Goal: Transaction & Acquisition: Purchase product/service

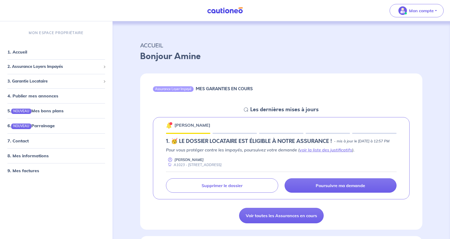
click at [230, 143] on h5 "1.︎ 🥳 LE DOSSIER LOCATAIRE EST ÉLIGIBLE À NOTRE ASSURANCE !" at bounding box center [249, 141] width 166 height 6
click at [233, 153] on p "Pour vous protéger contre les impayés, poursuivez votre demande ( voir la liste…" at bounding box center [281, 150] width 231 height 6
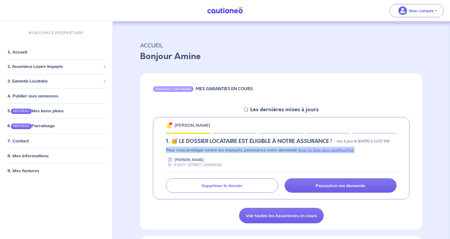
click at [233, 153] on p "Pour vous protéger contre les impayés, poursuivez votre demande ( voir la liste…" at bounding box center [281, 150] width 231 height 6
click at [267, 153] on p "Pour vous protéger contre les impayés, poursuivez votre demande ( voir la liste…" at bounding box center [281, 150] width 231 height 6
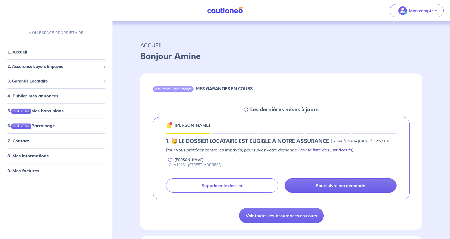
click at [317, 153] on link "voir la liste des justificatifs" at bounding box center [326, 149] width 53 height 5
click at [212, 90] on h6 "MES GARANTIES EN COURS" at bounding box center [224, 88] width 57 height 5
click at [256, 109] on h5 "Les dernières mises à jours" at bounding box center [284, 109] width 68 height 6
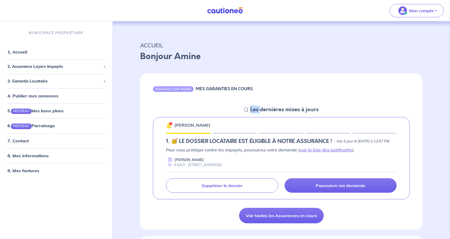
click at [256, 109] on h5 "Les dernières mises à jours" at bounding box center [284, 109] width 68 height 6
click at [221, 140] on h5 "1.︎ 🥳 LE DOSSIER LOCATAIRE EST ÉLIGIBLE À NOTRE ASSURANCE !" at bounding box center [249, 141] width 166 height 6
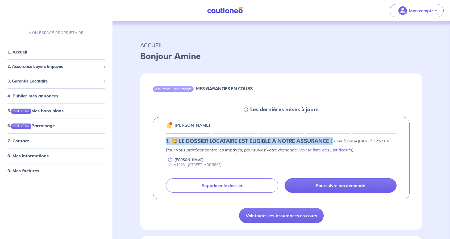
click at [221, 140] on h5 "1.︎ 🥳 LE DOSSIER LOCATAIRE EST ÉLIGIBLE À NOTRE ASSURANCE !" at bounding box center [249, 141] width 166 height 6
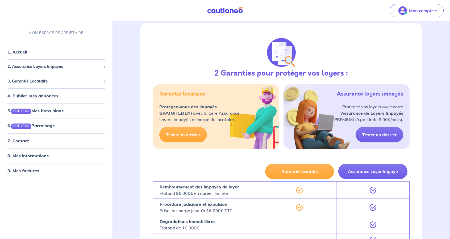
scroll to position [293, 0]
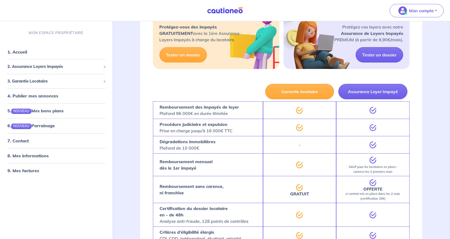
click at [212, 110] on strong "Remboursement des impayés de loyer" at bounding box center [200, 106] width 80 height 5
click at [219, 134] on p "Procédure judiciaire et expulsion Prise en charge jusqu’à 16 000€ TTC" at bounding box center [196, 127] width 73 height 13
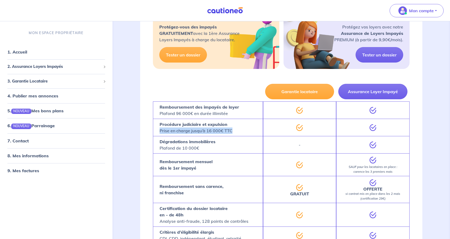
click at [219, 134] on p "Procédure judiciaire et expulsion Prise en charge jusqu’à 16 000€ TTC" at bounding box center [196, 127] width 73 height 13
click at [212, 159] on div "Remboursement mensuel dès le 1er impayé" at bounding box center [208, 164] width 110 height 23
click at [376, 171] on em "SAUF pour les locataires en place : carence les 3 premiers mois" at bounding box center [373, 169] width 49 height 9
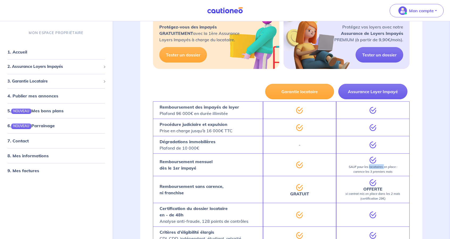
click at [376, 171] on em "SAUF pour les locataires en place : carence les 3 premiers mois" at bounding box center [373, 169] width 49 height 9
click at [376, 174] on em "SAUF pour les locataires en place : carence les 3 premiers mois" at bounding box center [373, 169] width 49 height 9
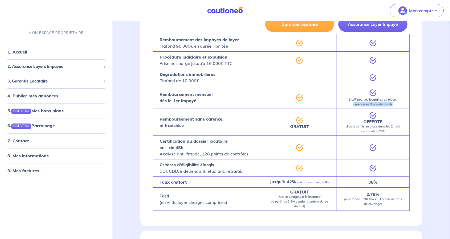
scroll to position [373, 0]
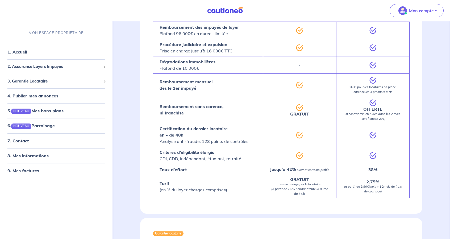
click at [377, 112] on strong "OFFERTE" at bounding box center [373, 108] width 19 height 5
click at [377, 121] on p "OFFERTE si contrat mis en place dans les 2 mois (certification 29€)" at bounding box center [373, 114] width 69 height 14
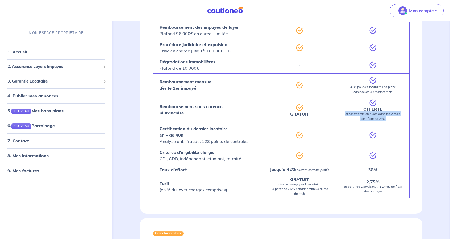
click at [377, 121] on p "OFFERTE si contrat mis en place dans les 2 mois (certification 29€)" at bounding box center [373, 114] width 69 height 14
click at [381, 120] on em "si contrat mis en place dans les 2 mois (certification 29€)" at bounding box center [373, 116] width 55 height 9
click at [379, 121] on em "si contrat mis en place dans les 2 mois (certification 29€)" at bounding box center [373, 116] width 55 height 9
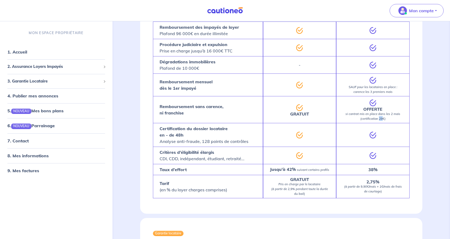
click at [379, 121] on em "si contrat mis en place dans les 2 mois (certification 29€)" at bounding box center [373, 116] width 55 height 9
click at [379, 119] on em "si contrat mis en place dans les 2 mois (certification 29€)" at bounding box center [373, 116] width 55 height 9
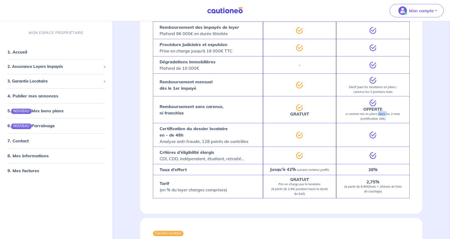
click at [379, 119] on em "si contrat mis en place dans les 2 mois (certification 29€)" at bounding box center [373, 116] width 55 height 9
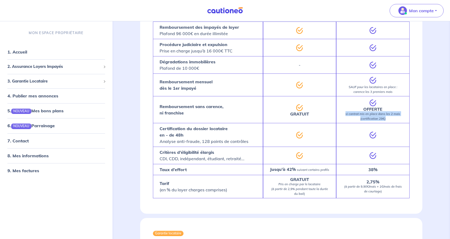
click at [379, 119] on em "si contrat mis en place dans les 2 mois (certification 29€)" at bounding box center [373, 116] width 55 height 9
click at [198, 145] on p "Certification du dossier locataire en - de 48h Analyse anti-fraude, 128 points …" at bounding box center [204, 134] width 89 height 19
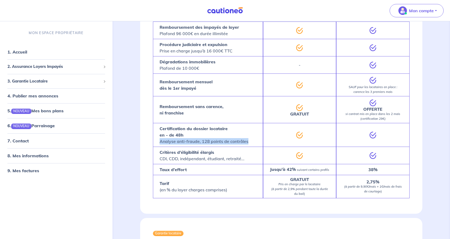
click at [198, 145] on p "Certification du dossier locataire en - de 48h Analyse anti-fraude, 128 points …" at bounding box center [204, 134] width 89 height 19
click at [226, 145] on p "Certification du dossier locataire en - de 48h Analyse anti-fraude, 128 points …" at bounding box center [204, 134] width 89 height 19
click at [190, 162] on p "Critères d’éligibilité élargis CDI, CDD, indépendant, étudiant, retraité..." at bounding box center [202, 155] width 85 height 13
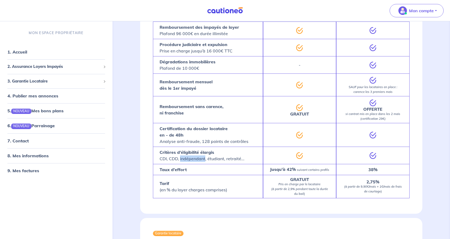
click at [190, 162] on p "Critères d’éligibilité élargis CDI, CDD, indépendant, étudiant, retraité..." at bounding box center [202, 155] width 85 height 13
click at [376, 172] on strong "38%" at bounding box center [373, 169] width 9 height 5
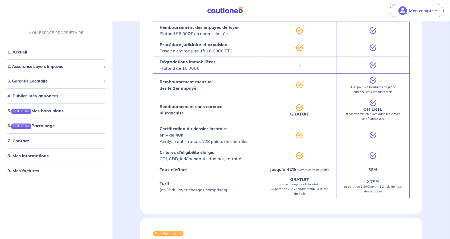
click at [281, 172] on strong "Jusqu’à 42%" at bounding box center [283, 169] width 26 height 5
click at [375, 171] on div "38%" at bounding box center [372, 169] width 73 height 11
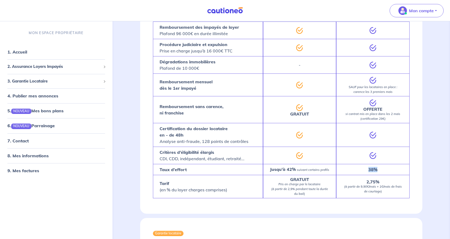
click at [375, 171] on div "38%" at bounding box center [372, 169] width 73 height 11
click at [365, 193] on em "(à partir de 9,90€/mois + 1€/mois de frais de courtage)" at bounding box center [373, 189] width 58 height 9
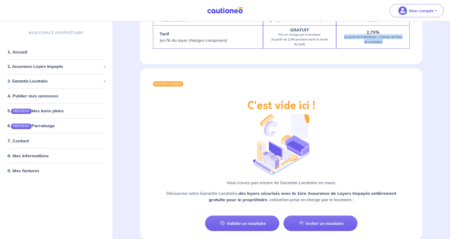
scroll to position [556, 0]
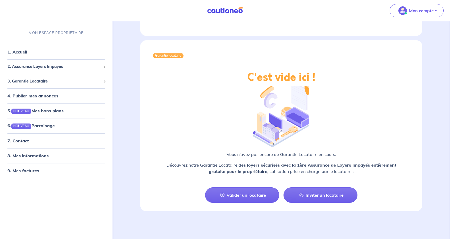
click at [249, 164] on strong "des loyers sécurisés avec la 1ère Assurance de Loyers Impayés entièrement gratu…" at bounding box center [303, 168] width 188 height 12
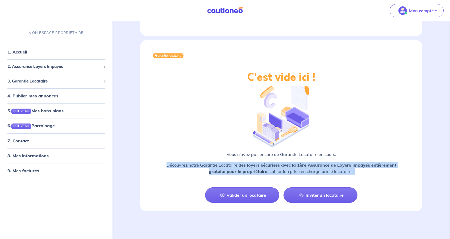
click at [249, 164] on strong "des loyers sécurisés avec la 1ère Assurance de Loyers Impayés entièrement gratu…" at bounding box center [303, 168] width 188 height 12
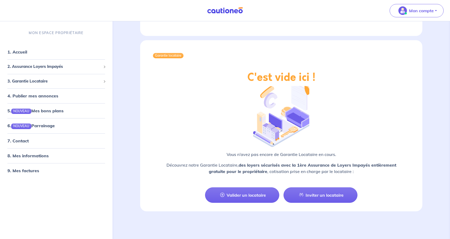
click at [272, 156] on p "Vous n’avez pas encore de Garantie Locataire en cours." at bounding box center [281, 154] width 257 height 6
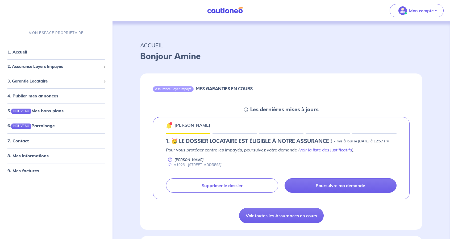
scroll to position [27, 0]
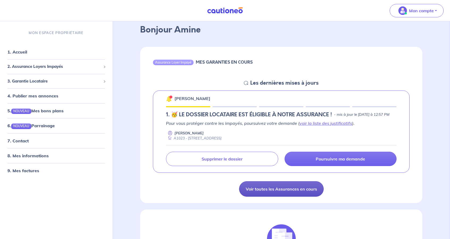
click at [281, 197] on link "Voir toutes les Assurances en cours" at bounding box center [281, 188] width 85 height 15
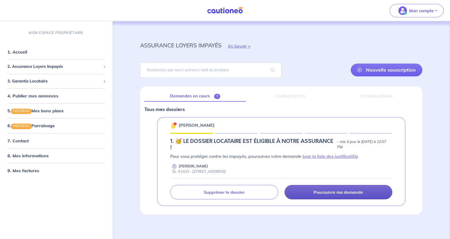
click at [299, 191] on link "Poursuivre ma demande" at bounding box center [339, 192] width 108 height 14
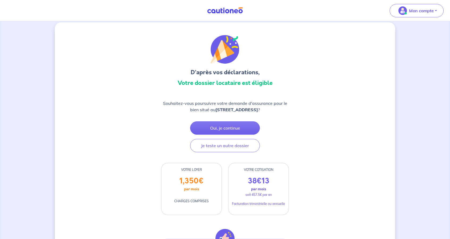
scroll to position [5, 0]
click at [265, 193] on p "par mois" at bounding box center [258, 189] width 15 height 7
click at [263, 193] on p "par mois" at bounding box center [258, 189] width 15 height 7
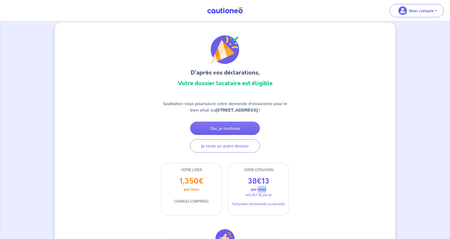
click at [263, 193] on p "par mois" at bounding box center [258, 189] width 15 height 7
click at [261, 206] on div "38 € 13 par mois soit 457.5€ par an Facturation trimestrielle ou annuelle" at bounding box center [259, 196] width 60 height 38
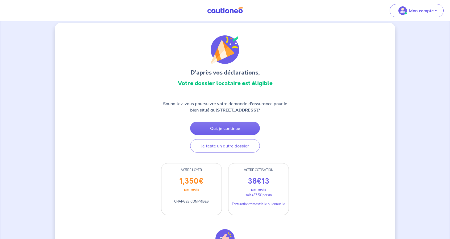
click at [240, 105] on p "Souhaitez-vous poursuivre votre demande d'assurance pour le bien situé au [STRE…" at bounding box center [225, 106] width 128 height 13
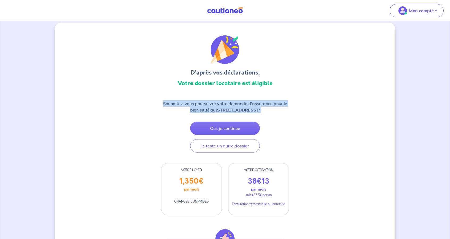
click at [240, 105] on p "Souhaitez-vous poursuivre votre demande d'assurance pour le bien situé au [STRE…" at bounding box center [225, 106] width 128 height 13
click at [233, 153] on button "Je teste un autre dossier" at bounding box center [225, 145] width 70 height 13
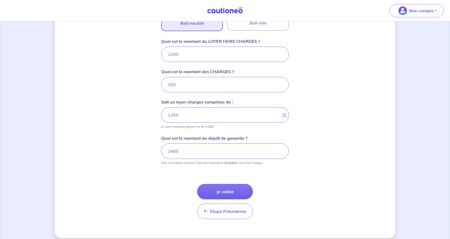
scroll to position [207, 0]
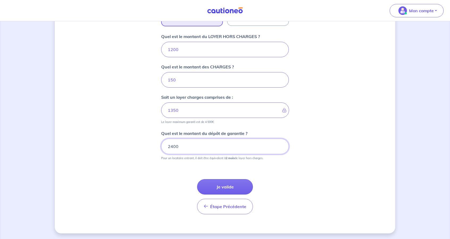
click at [208, 147] on input "2400" at bounding box center [225, 146] width 128 height 15
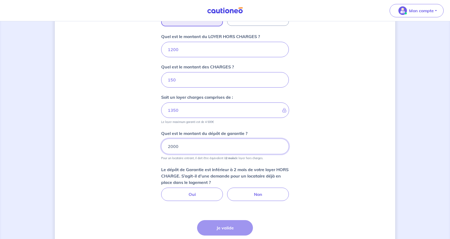
type input "2000"
click at [219, 169] on p "Le dépôt de Garantie est inférieur à 2 mois de votre loyer HORS CHARGE. S’agit-…" at bounding box center [225, 175] width 128 height 19
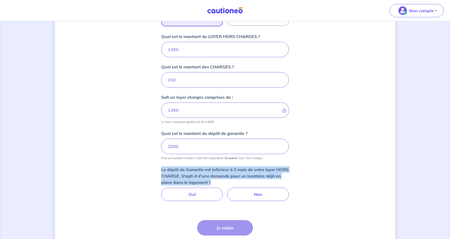
click at [219, 169] on p "Le dépôt de Garantie est inférieur à 2 mois de votre loyer HORS CHARGE. S’agit-…" at bounding box center [225, 175] width 128 height 19
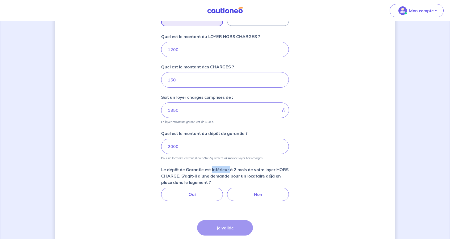
click at [219, 169] on p "Le dépôt de Garantie est inférieur à 2 mois de votre loyer HORS CHARGE. S’agit-…" at bounding box center [225, 175] width 128 height 19
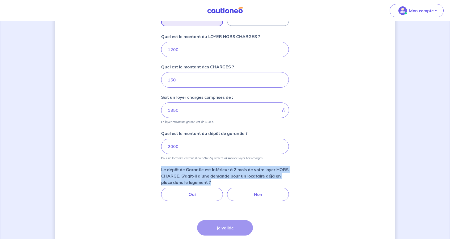
click at [219, 169] on p "Le dépôt de Garantie est inférieur à 2 mois de votre loyer HORS CHARGE. S’agit-…" at bounding box center [225, 175] width 128 height 19
click at [232, 172] on p "Le dépôt de Garantie est inférieur à 2 mois de votre loyer HORS CHARGE. S’agit-…" at bounding box center [225, 175] width 128 height 19
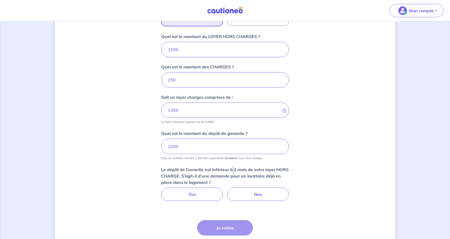
click at [232, 172] on p "Le dépôt de Garantie est inférieur à 2 mois de votre loyer HORS CHARGE. S’agit-…" at bounding box center [225, 175] width 128 height 19
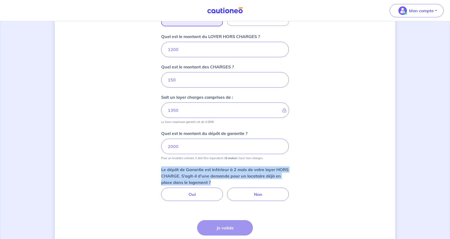
click at [232, 172] on p "Le dépôt de Garantie est inférieur à 2 mois de votre loyer HORS CHARGE. S’agit-…" at bounding box center [225, 175] width 128 height 19
click at [273, 178] on p "Le dépôt de Garantie est inférieur à 2 mois de votre loyer HORS CHARGE. S’agit-…" at bounding box center [225, 175] width 128 height 19
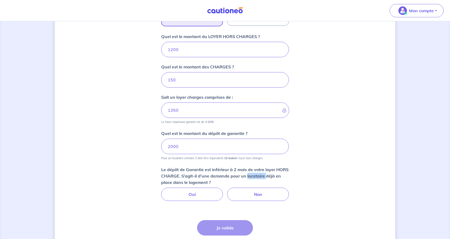
click at [273, 178] on p "Le dépôt de Garantie est inférieur à 2 mois de votre loyer HORS CHARGE. S’agit-…" at bounding box center [225, 175] width 128 height 19
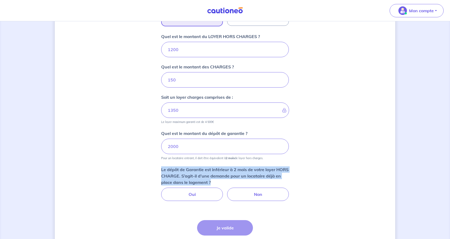
click at [273, 178] on p "Le dépôt de Garantie est inférieur à 2 mois de votre loyer HORS CHARGE. S’agit-…" at bounding box center [225, 175] width 128 height 19
click at [223, 176] on p "Le dépôt de Garantie est inférieur à 2 mois de votre loyer HORS CHARGE. S’agit-…" at bounding box center [225, 175] width 128 height 19
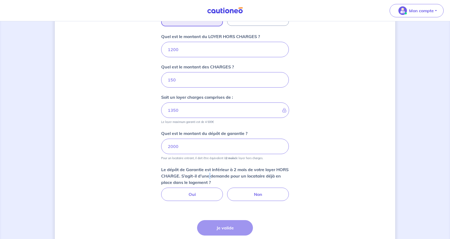
click at [223, 176] on p "Le dépôt de Garantie est inférieur à 2 mois de votre loyer HORS CHARGE. S’agit-…" at bounding box center [225, 175] width 128 height 19
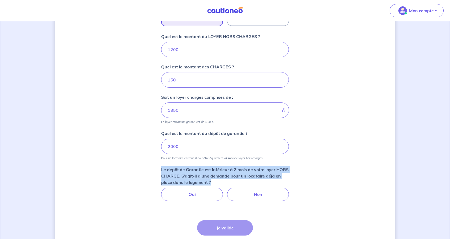
click at [223, 176] on p "Le dépôt de Garantie est inférieur à 2 mois de votre loyer HORS CHARGE. S’agit-…" at bounding box center [225, 175] width 128 height 19
click at [247, 171] on p "Le dépôt de Garantie est inférieur à 2 mois de votre loyer HORS CHARGE. S’agit-…" at bounding box center [225, 175] width 128 height 19
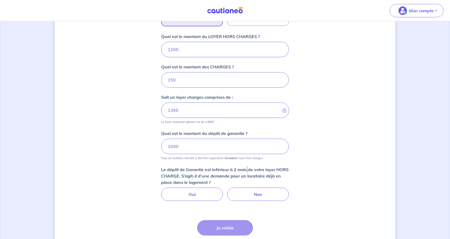
click at [247, 171] on p "Le dépôt de Garantie est inférieur à 2 mois de votre loyer HORS CHARGE. S’agit-…" at bounding box center [225, 175] width 128 height 19
click at [254, 198] on label "Non" at bounding box center [258, 194] width 62 height 13
click at [227, 191] on input "Non" at bounding box center [225, 189] width 3 height 3
radio input "true"
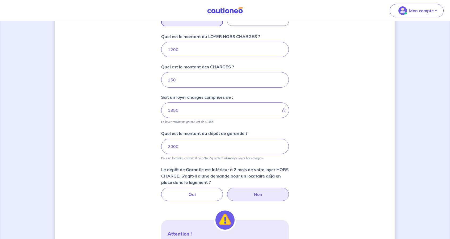
scroll to position [260, 0]
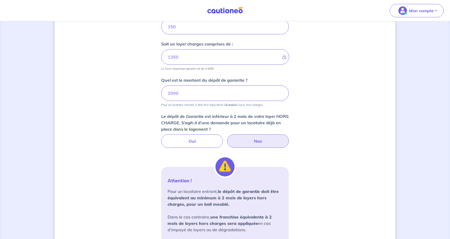
click at [221, 189] on strong "le dépôt de garantie doit être équivalent au minimum à 2 mois de loyers hors ch…" at bounding box center [223, 198] width 111 height 18
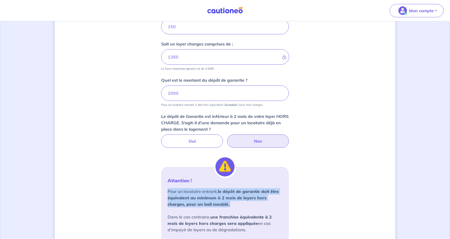
click at [221, 189] on strong "le dépôt de garantie doit être équivalent au minimum à 2 mois de loyers hors ch…" at bounding box center [223, 198] width 111 height 18
click at [248, 192] on strong "le dépôt de garantie doit être équivalent au minimum à 2 mois de loyers hors ch…" at bounding box center [223, 198] width 111 height 18
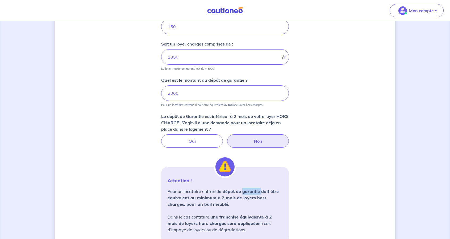
click at [248, 192] on strong "le dépôt de garantie doit être équivalent au minimum à 2 mois de loyers hors ch…" at bounding box center [223, 198] width 111 height 18
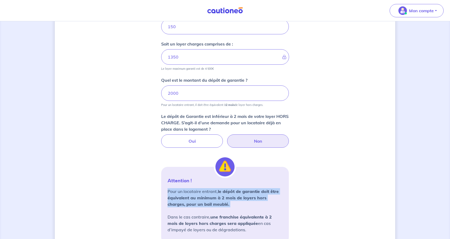
click at [248, 192] on strong "le dépôt de garantie doit être équivalent au minimum à 2 mois de loyers hors ch…" at bounding box center [223, 198] width 111 height 18
click at [250, 200] on p "Pour un locataire entrant, le dépôt de garantie doit être équivalent au minimum…" at bounding box center [225, 210] width 115 height 45
click at [243, 187] on div "Attention ! Pour un locataire entrant, le dépôt de garantie doit être équivalen…" at bounding box center [225, 205] width 128 height 77
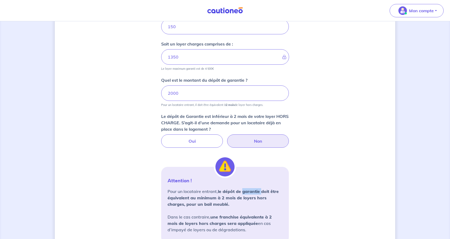
click at [243, 187] on div "Attention ! Pour un locataire entrant, le dépôt de garantie doit être équivalen…" at bounding box center [225, 205] width 128 height 77
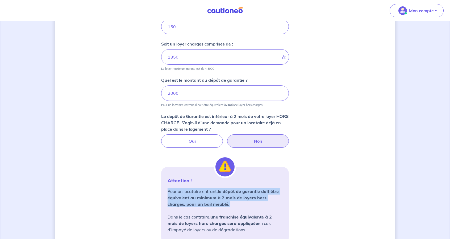
click at [243, 187] on div "Attention ! Pour un locataire entrant, le dépôt de garantie doit être équivalen…" at bounding box center [225, 205] width 128 height 77
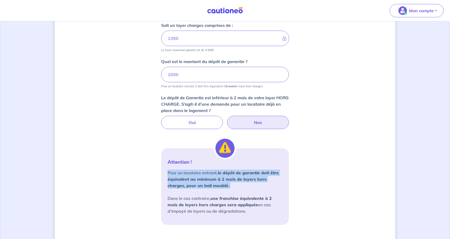
scroll to position [313, 0]
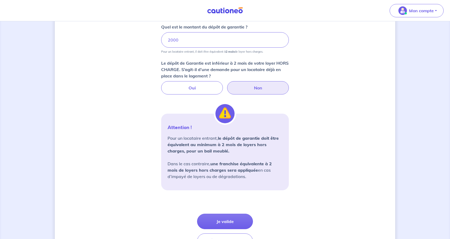
click at [232, 168] on strong "une franchise équivalente à 2 mois de loyers hors charges sera appliquée" at bounding box center [220, 167] width 104 height 12
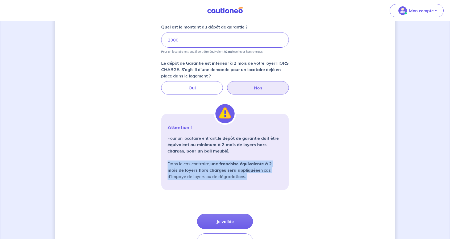
click at [232, 168] on strong "une franchise équivalente à 2 mois de loyers hors charges sera appliquée" at bounding box center [220, 167] width 104 height 12
click at [231, 161] on strong "une franchise équivalente à 2 mois de loyers hors charges sera appliquée" at bounding box center [220, 167] width 104 height 12
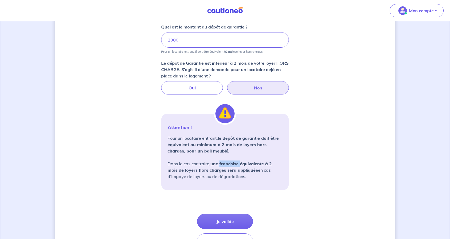
click at [231, 161] on strong "une franchise équivalente à 2 mois de loyers hors charges sera appliquée" at bounding box center [220, 167] width 104 height 12
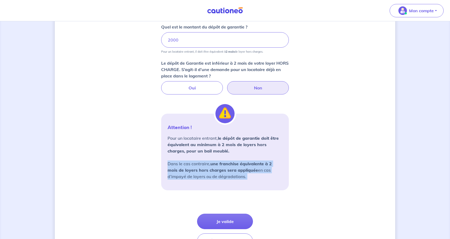
click at [231, 161] on strong "une franchise équivalente à 2 mois de loyers hors charges sera appliquée" at bounding box center [220, 167] width 104 height 12
click at [238, 169] on strong "une franchise équivalente à 2 mois de loyers hors charges sera appliquée" at bounding box center [220, 167] width 104 height 12
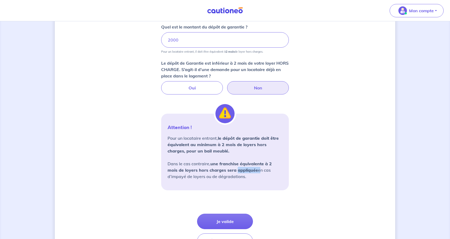
click at [238, 169] on strong "une franchise équivalente à 2 mois de loyers hors charges sera appliquée" at bounding box center [220, 167] width 104 height 12
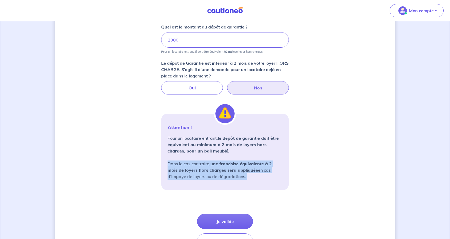
click at [238, 169] on strong "une franchise équivalente à 2 mois de loyers hors charges sera appliquée" at bounding box center [220, 167] width 104 height 12
click at [253, 166] on strong "une franchise équivalente à 2 mois de loyers hors charges sera appliquée" at bounding box center [220, 167] width 104 height 12
click at [248, 170] on strong "une franchise équivalente à 2 mois de loyers hors charges sera appliquée" at bounding box center [220, 167] width 104 height 12
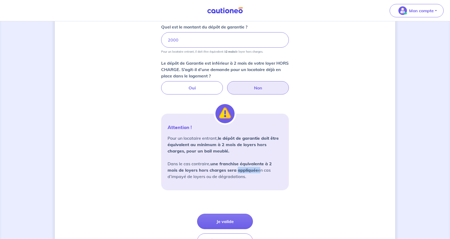
click at [248, 170] on strong "une franchise équivalente à 2 mois de loyers hors charges sera appliquée" at bounding box center [220, 167] width 104 height 12
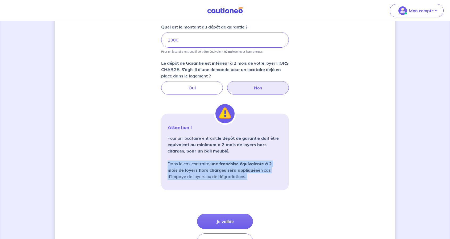
click at [248, 170] on strong "une franchise équivalente à 2 mois de loyers hors charges sera appliquée" at bounding box center [220, 167] width 104 height 12
click at [242, 167] on strong "une franchise équivalente à 2 mois de loyers hors charges sera appliquée" at bounding box center [220, 167] width 104 height 12
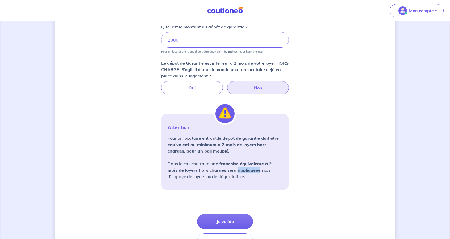
click at [242, 167] on strong "une franchise équivalente à 2 mois de loyers hors charges sera appliquée" at bounding box center [220, 167] width 104 height 12
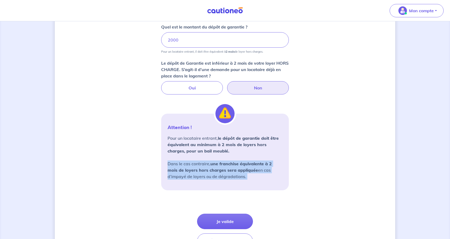
click at [242, 167] on strong "une franchise équivalente à 2 mois de loyers hors charges sera appliquée" at bounding box center [220, 167] width 104 height 12
click at [209, 173] on p "Pour un locataire entrant, le dépôt de garantie doit être équivalent au minimum…" at bounding box center [225, 157] width 115 height 45
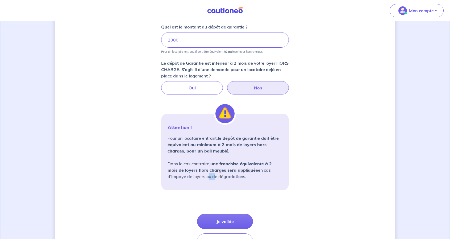
click at [209, 173] on p "Pour un locataire entrant, le dépôt de garantie doit être équivalent au minimum…" at bounding box center [225, 157] width 115 height 45
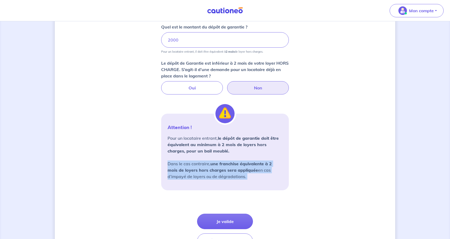
click at [209, 173] on p "Pour un locataire entrant, le dépôt de garantie doit être équivalent au minimum…" at bounding box center [225, 157] width 115 height 45
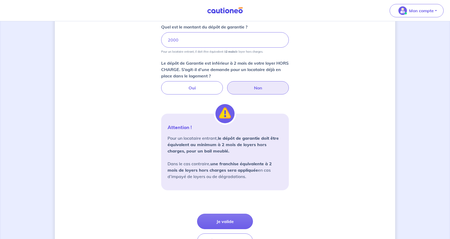
click at [235, 133] on div "Attention ! Pour un locataire entrant, le dépôt de garantie doit être équivalen…" at bounding box center [225, 152] width 128 height 77
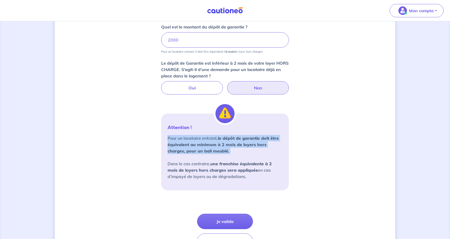
click at [235, 133] on div "Attention ! Pour un locataire entrant, le dépôt de garantie doit être équivalen…" at bounding box center [225, 152] width 128 height 77
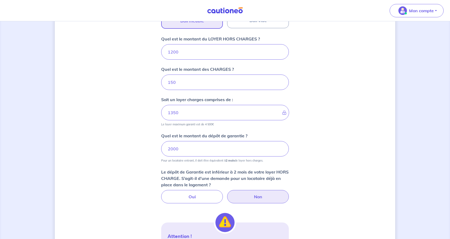
scroll to position [180, 0]
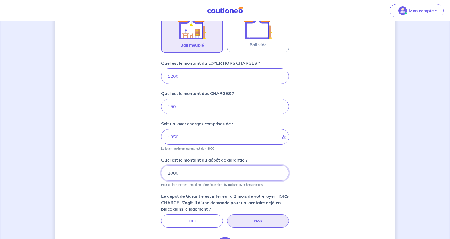
click at [233, 171] on input "2000" at bounding box center [225, 172] width 128 height 15
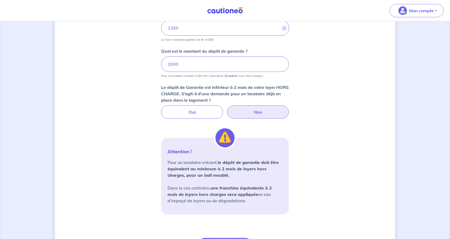
scroll to position [293, 0]
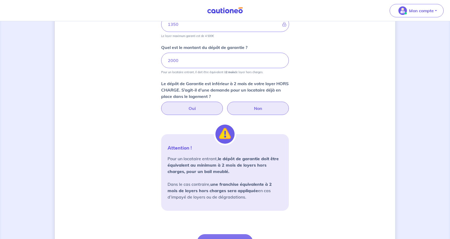
click at [199, 105] on label "Oui" at bounding box center [192, 108] width 62 height 13
click at [224, 105] on input "Oui" at bounding box center [225, 103] width 3 height 3
radio input "true"
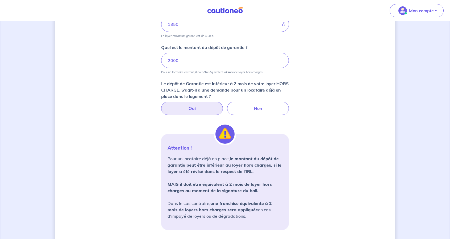
click at [225, 158] on p "Pour un locataire déjà en place, le montant du dépôt de garantie peut être infé…" at bounding box center [225, 187] width 115 height 64
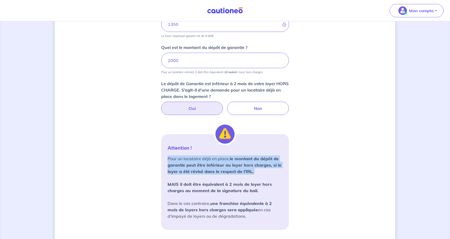
click at [225, 158] on p "Pour un locataire déjà en place, le montant du dépôt de garantie peut être infé…" at bounding box center [225, 187] width 115 height 64
click at [266, 166] on strong "le montant du dépôt de garantie peut être inférieur au loyer hors charges, si l…" at bounding box center [225, 165] width 114 height 18
click at [257, 156] on strong "le montant du dépôt de garantie peut être inférieur au loyer hors charges, si l…" at bounding box center [225, 165] width 114 height 18
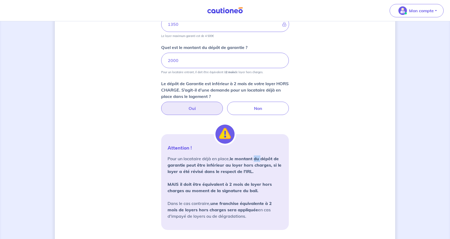
click at [257, 156] on strong "le montant du dépôt de garantie peut être inférieur au loyer hors charges, si l…" at bounding box center [225, 165] width 114 height 18
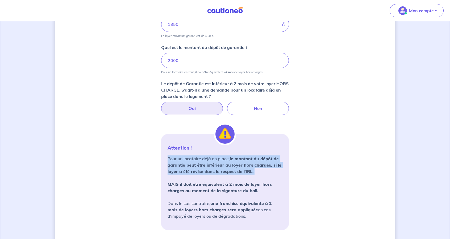
click at [257, 156] on strong "le montant du dépôt de garantie peut être inférieur au loyer hors charges, si l…" at bounding box center [225, 165] width 114 height 18
click at [273, 157] on strong "le montant du dépôt de garantie peut être inférieur au loyer hors charges, si l…" at bounding box center [225, 165] width 114 height 18
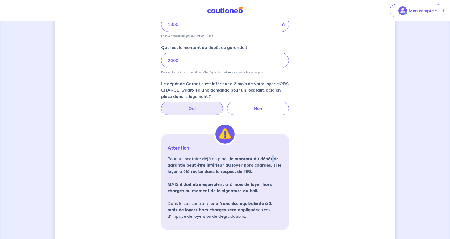
click at [273, 157] on strong "le montant du dépôt de garantie peut être inférieur au loyer hors charges, si l…" at bounding box center [225, 165] width 114 height 18
click at [202, 166] on strong "le montant du dépôt de garantie peut être inférieur au loyer hors charges, si l…" at bounding box center [225, 165] width 114 height 18
click at [248, 162] on strong "le montant du dépôt de garantie peut être inférieur au loyer hors charges, si l…" at bounding box center [225, 165] width 114 height 18
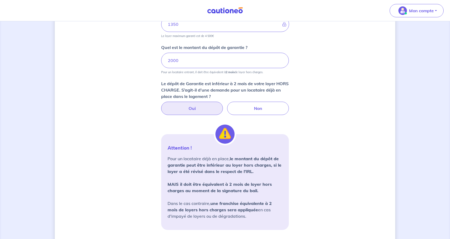
click at [264, 162] on strong "le montant du dépôt de garantie peut être inférieur au loyer hors charges, si l…" at bounding box center [225, 165] width 114 height 18
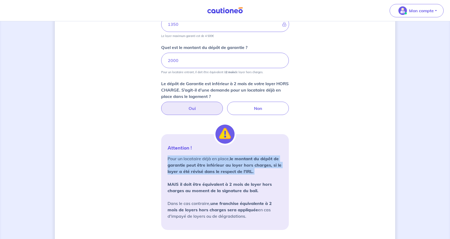
click at [264, 162] on strong "le montant du dépôt de garantie peut être inférieur au loyer hors charges, si l…" at bounding box center [225, 165] width 114 height 18
click at [230, 172] on strong "le montant du dépôt de garantie peut être inférieur au loyer hors charges, si l…" at bounding box center [225, 165] width 114 height 18
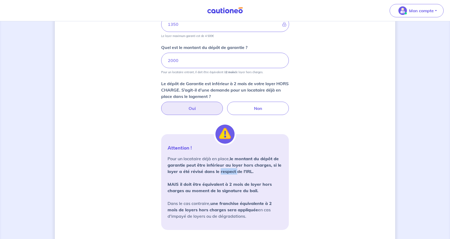
click at [230, 172] on strong "le montant du dépôt de garantie peut être inférieur au loyer hors charges, si l…" at bounding box center [225, 165] width 114 height 18
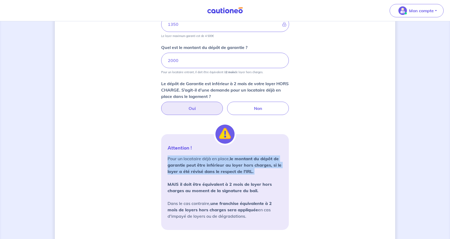
click at [230, 172] on strong "le montant du dépôt de garantie peut être inférieur au loyer hors charges, si l…" at bounding box center [225, 165] width 114 height 18
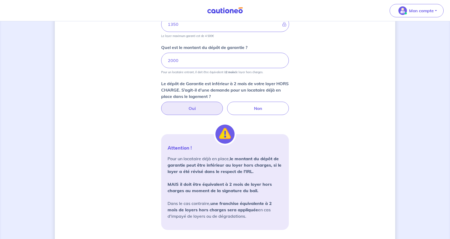
click at [225, 185] on strong "MAIS il doit être équivalent à 2 mois de loyer hors charges au moment de la sig…" at bounding box center [220, 188] width 104 height 12
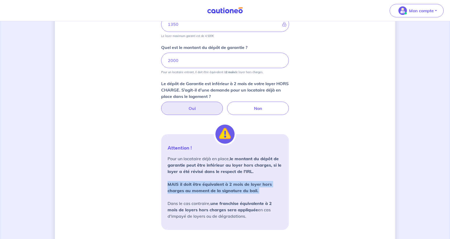
click at [225, 185] on strong "MAIS il doit être équivalent à 2 mois de loyer hors charges au moment de la sig…" at bounding box center [220, 188] width 104 height 12
click at [249, 182] on strong "MAIS il doit être équivalent à 2 mois de loyer hors charges au moment de la sig…" at bounding box center [220, 188] width 104 height 12
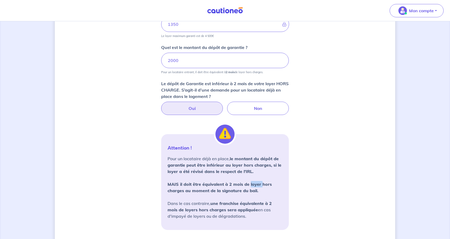
click at [249, 182] on strong "MAIS il doit être équivalent à 2 mois de loyer hors charges au moment de la sig…" at bounding box center [220, 188] width 104 height 12
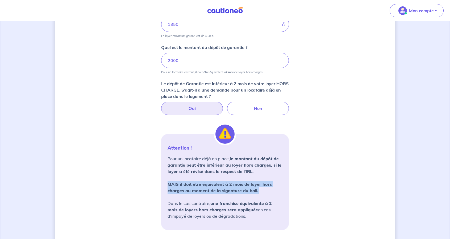
click at [249, 182] on strong "MAIS il doit être équivalent à 2 mois de loyer hors charges au moment de la sig…" at bounding box center [220, 188] width 104 height 12
click at [248, 188] on strong "MAIS il doit être équivalent à 2 mois de loyer hors charges au moment de la sig…" at bounding box center [220, 188] width 104 height 12
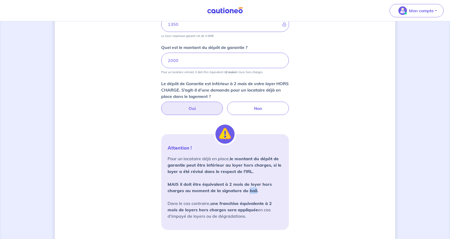
click at [248, 188] on strong "MAIS il doit être équivalent à 2 mois de loyer hors charges au moment de la sig…" at bounding box center [220, 188] width 104 height 12
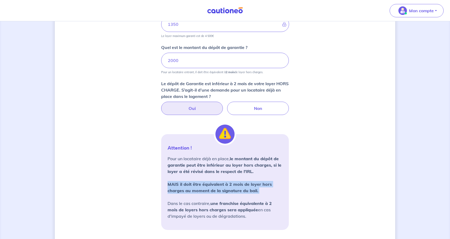
click at [248, 188] on strong "MAIS il doit être équivalent à 2 mois de loyer hors charges au moment de la sig…" at bounding box center [220, 188] width 104 height 12
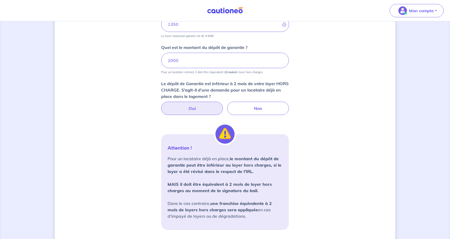
click at [245, 209] on strong "une franchise équivalente à 2 mois de loyers hors charges sera appliquée" at bounding box center [220, 207] width 104 height 12
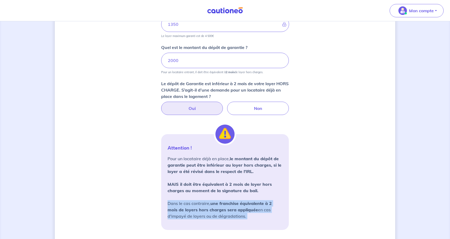
click at [245, 209] on strong "une franchise équivalente à 2 mois de loyers hors charges sera appliquée" at bounding box center [220, 207] width 104 height 12
click at [249, 201] on strong "une franchise équivalente à 2 mois de loyers hors charges sera appliquée" at bounding box center [220, 207] width 104 height 12
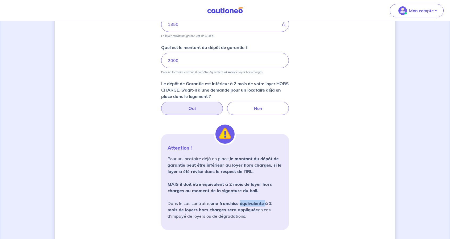
click at [249, 201] on strong "une franchise équivalente à 2 mois de loyers hors charges sera appliquée" at bounding box center [220, 207] width 104 height 12
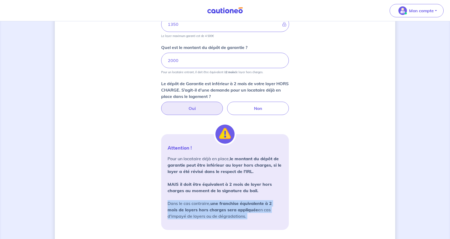
click at [249, 201] on strong "une franchise équivalente à 2 mois de loyers hors charges sera appliquée" at bounding box center [220, 207] width 104 height 12
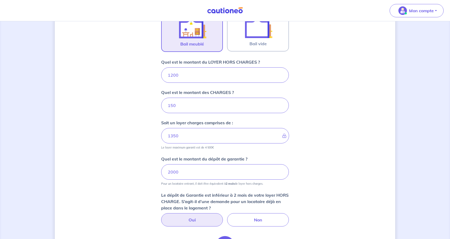
scroll to position [181, 0]
click at [202, 168] on input "2000" at bounding box center [225, 172] width 128 height 15
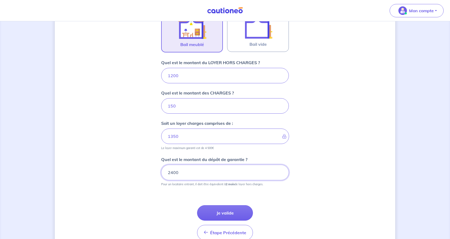
type input "2400"
click at [204, 184] on p "Pour un locataire entrant, il doit être équivalent à 2 mois de loyer hors charg…" at bounding box center [212, 184] width 102 height 4
click at [190, 64] on p "Quel est le montant du LOYER HORS CHARGES ?" at bounding box center [210, 62] width 99 height 6
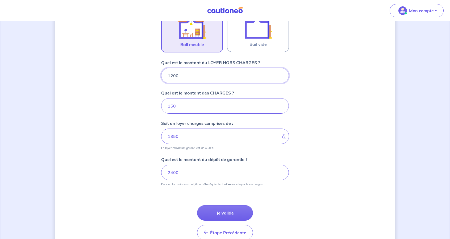
click at [190, 68] on input "1200" at bounding box center [225, 75] width 128 height 15
click at [190, 64] on p "Quel est le montant du LOYER HORS CHARGES ?" at bounding box center [210, 62] width 99 height 6
click at [190, 68] on input "1200" at bounding box center [225, 75] width 128 height 15
click at [190, 64] on p "Quel est le montant du LOYER HORS CHARGES ?" at bounding box center [210, 62] width 99 height 6
click at [190, 68] on input "1200" at bounding box center [225, 75] width 128 height 15
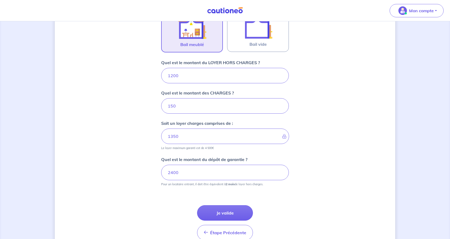
click at [196, 91] on p "Quel est le montant des CHARGES ?" at bounding box center [197, 93] width 73 height 6
click at [196, 98] on input "150" at bounding box center [225, 105] width 128 height 15
click at [196, 91] on p "Quel est le montant des CHARGES ?" at bounding box center [197, 93] width 73 height 6
click at [196, 98] on input "150" at bounding box center [225, 105] width 128 height 15
click at [196, 91] on p "Quel est le montant des CHARGES ?" at bounding box center [197, 93] width 73 height 6
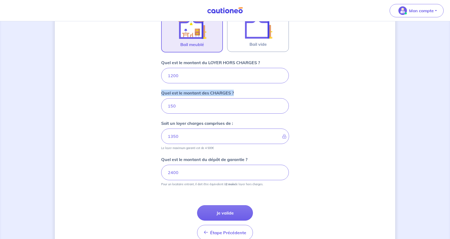
click at [196, 98] on input "150" at bounding box center [225, 105] width 128 height 15
click at [204, 59] on p "Quel est le montant du LOYER HORS CHARGES ?" at bounding box center [210, 62] width 99 height 6
click at [204, 68] on input "1200" at bounding box center [225, 75] width 128 height 15
click at [204, 59] on p "Quel est le montant du LOYER HORS CHARGES ?" at bounding box center [210, 62] width 99 height 6
click at [204, 68] on input "1200" at bounding box center [225, 75] width 128 height 15
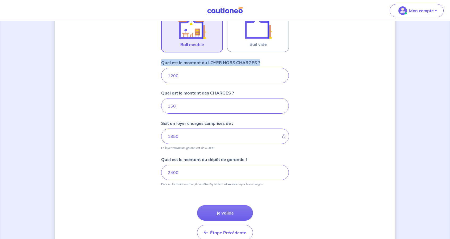
click at [204, 59] on p "Quel est le montant du LOYER HORS CHARGES ?" at bounding box center [210, 62] width 99 height 6
click at [204, 68] on input "1200" at bounding box center [225, 75] width 128 height 15
click at [231, 61] on p "Quel est le montant du LOYER HORS CHARGES ?" at bounding box center [210, 62] width 99 height 6
click at [231, 68] on input "1200" at bounding box center [225, 75] width 128 height 15
click at [231, 61] on p "Quel est le montant du LOYER HORS CHARGES ?" at bounding box center [210, 62] width 99 height 6
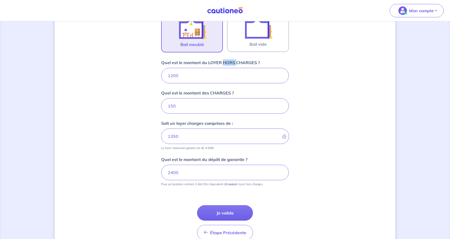
click at [231, 68] on input "1200" at bounding box center [225, 75] width 128 height 15
click at [231, 61] on p "Quel est le montant du LOYER HORS CHARGES ?" at bounding box center [210, 62] width 99 height 6
click at [231, 68] on input "1200" at bounding box center [225, 75] width 128 height 15
click at [202, 119] on form "Où se situe votre bien en location ? [STREET_ADDRESS] Sélectionnez l'adresse da…" at bounding box center [225, 79] width 128 height 331
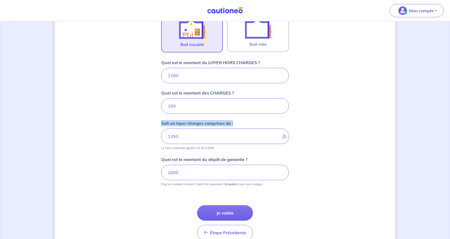
click at [202, 119] on form "Où se situe votre bien en location ? [STREET_ADDRESS] Sélectionnez l'adresse da…" at bounding box center [225, 79] width 128 height 331
click at [204, 125] on p "Soit un loyer charges comprises de :" at bounding box center [197, 123] width 72 height 6
click at [208, 160] on p "Quel est le montant du dépôt de garantie ?" at bounding box center [204, 159] width 86 height 6
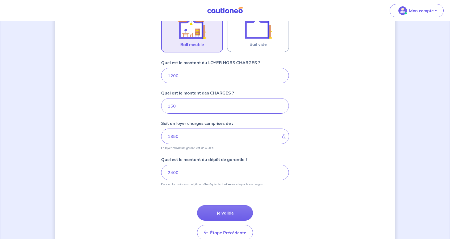
click at [208, 165] on input "2400" at bounding box center [225, 172] width 128 height 15
click at [208, 160] on p "Quel est le montant du dépôt de garantie ?" at bounding box center [204, 159] width 86 height 6
click at [208, 165] on input "2400" at bounding box center [225, 172] width 128 height 15
click at [208, 160] on p "Quel est le montant du dépôt de garantie ?" at bounding box center [204, 159] width 86 height 6
click at [208, 165] on input "2400" at bounding box center [225, 172] width 128 height 15
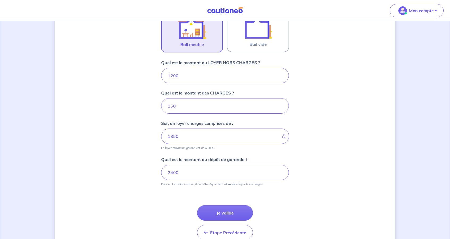
click at [217, 187] on form "Où se situe votre bien en location ? [STREET_ADDRESS] Sélectionnez l'adresse da…" at bounding box center [225, 79] width 128 height 331
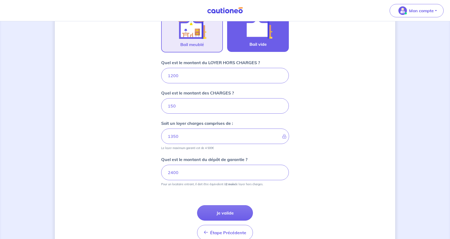
scroll to position [154, 0]
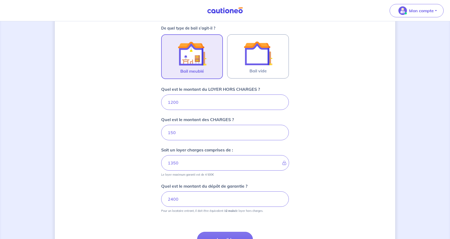
click at [124, 164] on div "Dites-nous en plus sur votre bien Où se situe votre bien en location ? [STREET_…" at bounding box center [225, 80] width 341 height 413
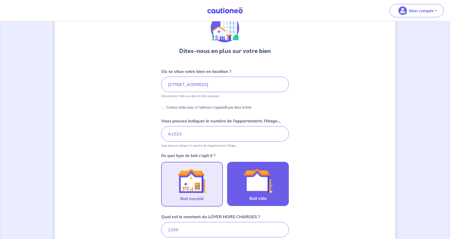
scroll to position [0, 0]
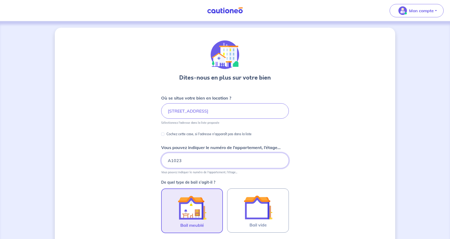
click at [223, 162] on input "A1023" at bounding box center [225, 160] width 128 height 15
click at [215, 147] on p "Vous pouvez indiquer le numéro de l’appartement, l’étage..." at bounding box center [221, 147] width 120 height 6
click at [215, 153] on input "A1023" at bounding box center [225, 160] width 128 height 15
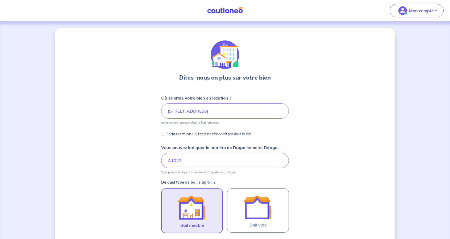
click at [215, 147] on p "Vous pouvez indiquer le numéro de l’appartement, l’étage..." at bounding box center [221, 147] width 120 height 6
click at [215, 153] on input "A1023" at bounding box center [225, 160] width 128 height 15
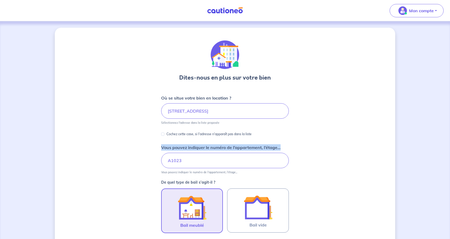
click at [215, 147] on p "Vous pouvez indiquer le numéro de l’appartement, l’étage..." at bounding box center [221, 147] width 120 height 6
click at [215, 153] on input "A1023" at bounding box center [225, 160] width 128 height 15
click at [211, 161] on input "A1023" at bounding box center [225, 160] width 128 height 15
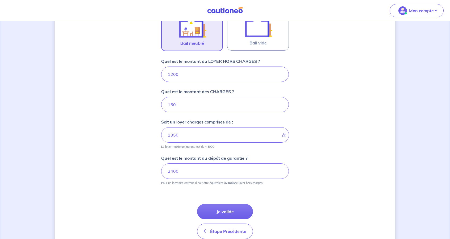
scroll to position [207, 0]
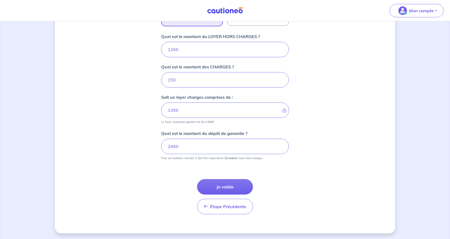
click at [216, 157] on p "Pour un locataire entrant, il doit être équivalent à 2 mois de loyer hors charg…" at bounding box center [212, 158] width 102 height 4
